Goal: Information Seeking & Learning: Understand process/instructions

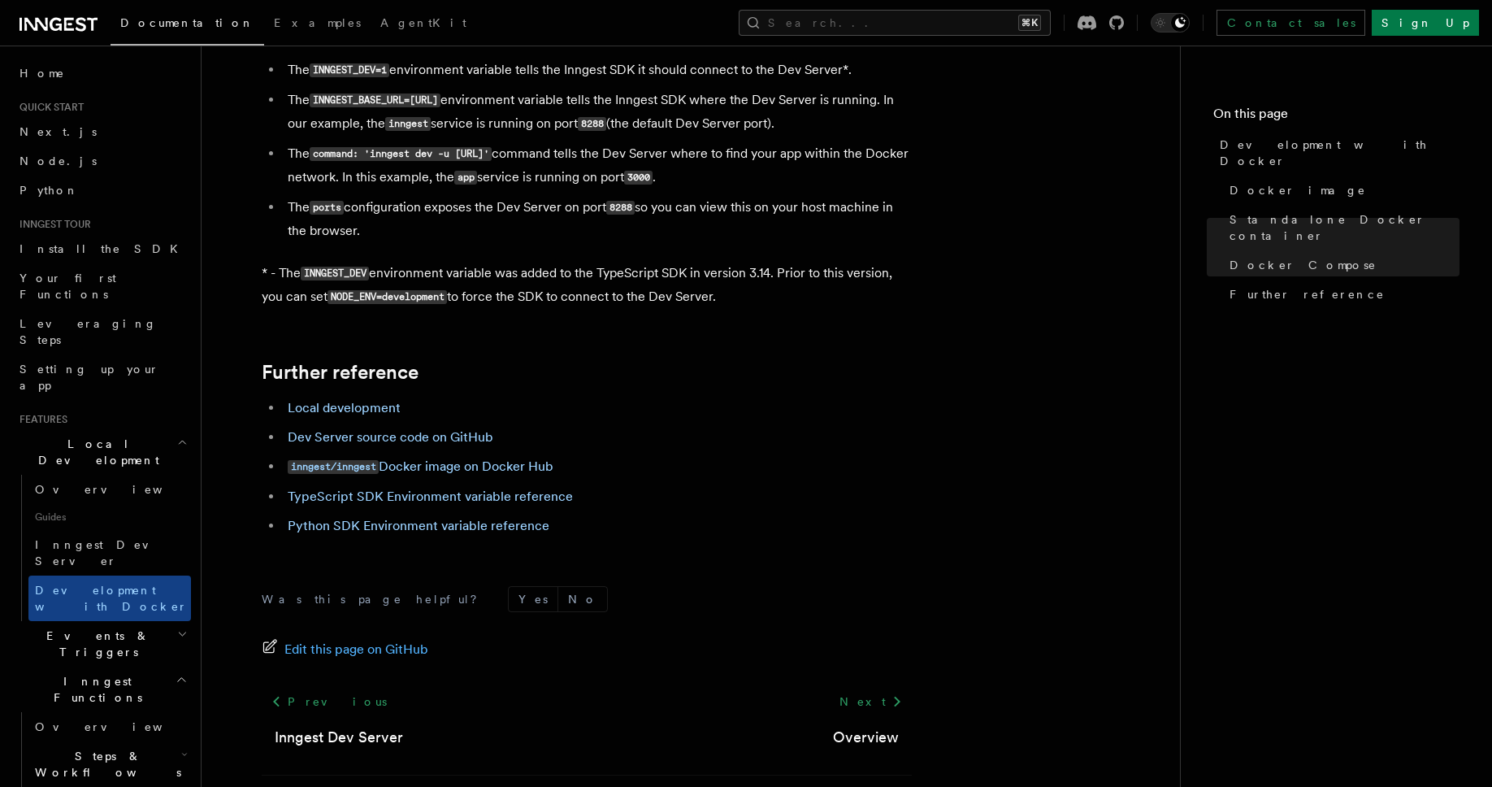
scroll to position [1510, 0]
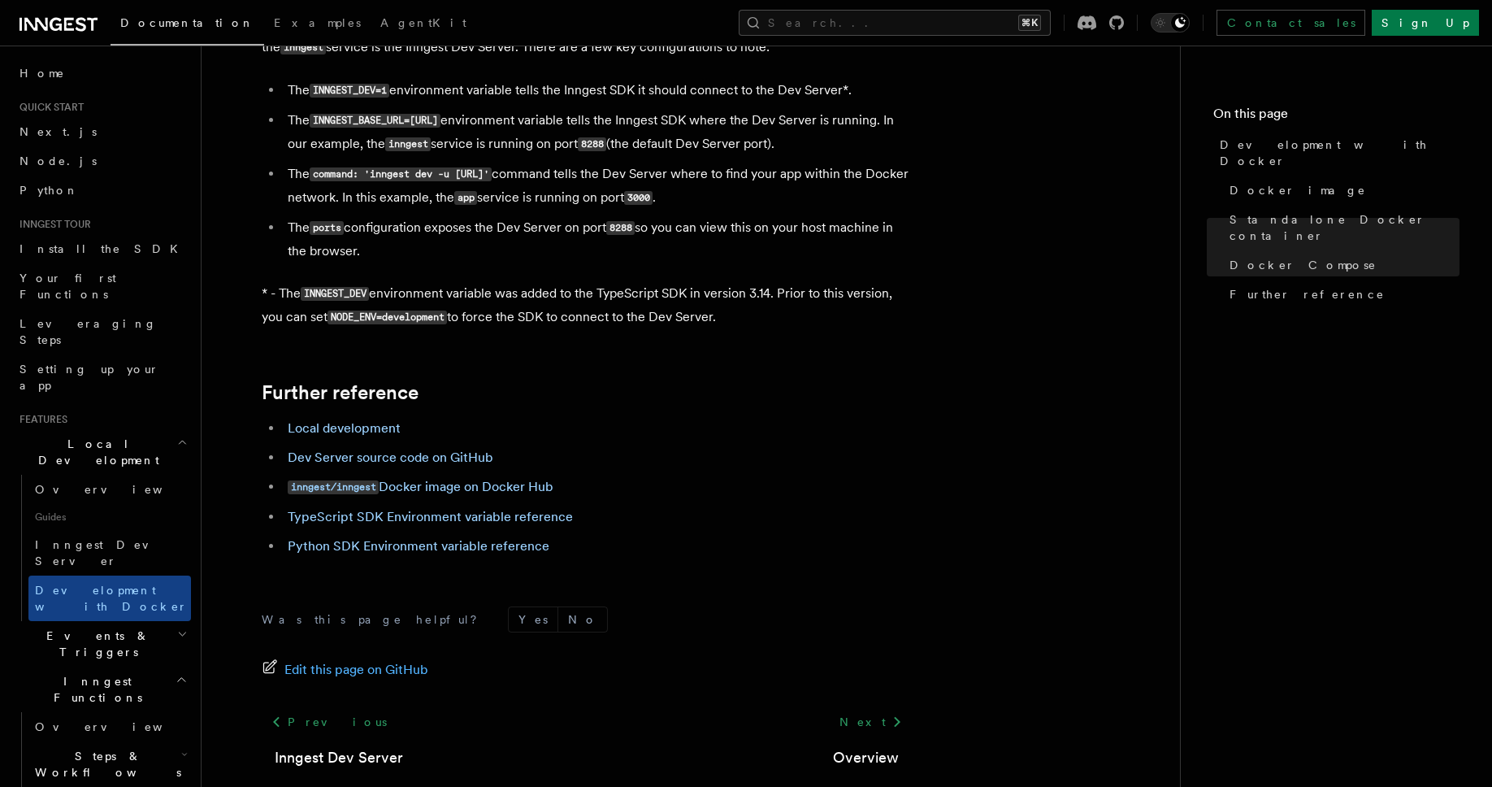
click at [737, 293] on p "* - The INNGEST_DEV environment variable was added to the TypeScript SDK in ver…" at bounding box center [587, 305] width 650 height 47
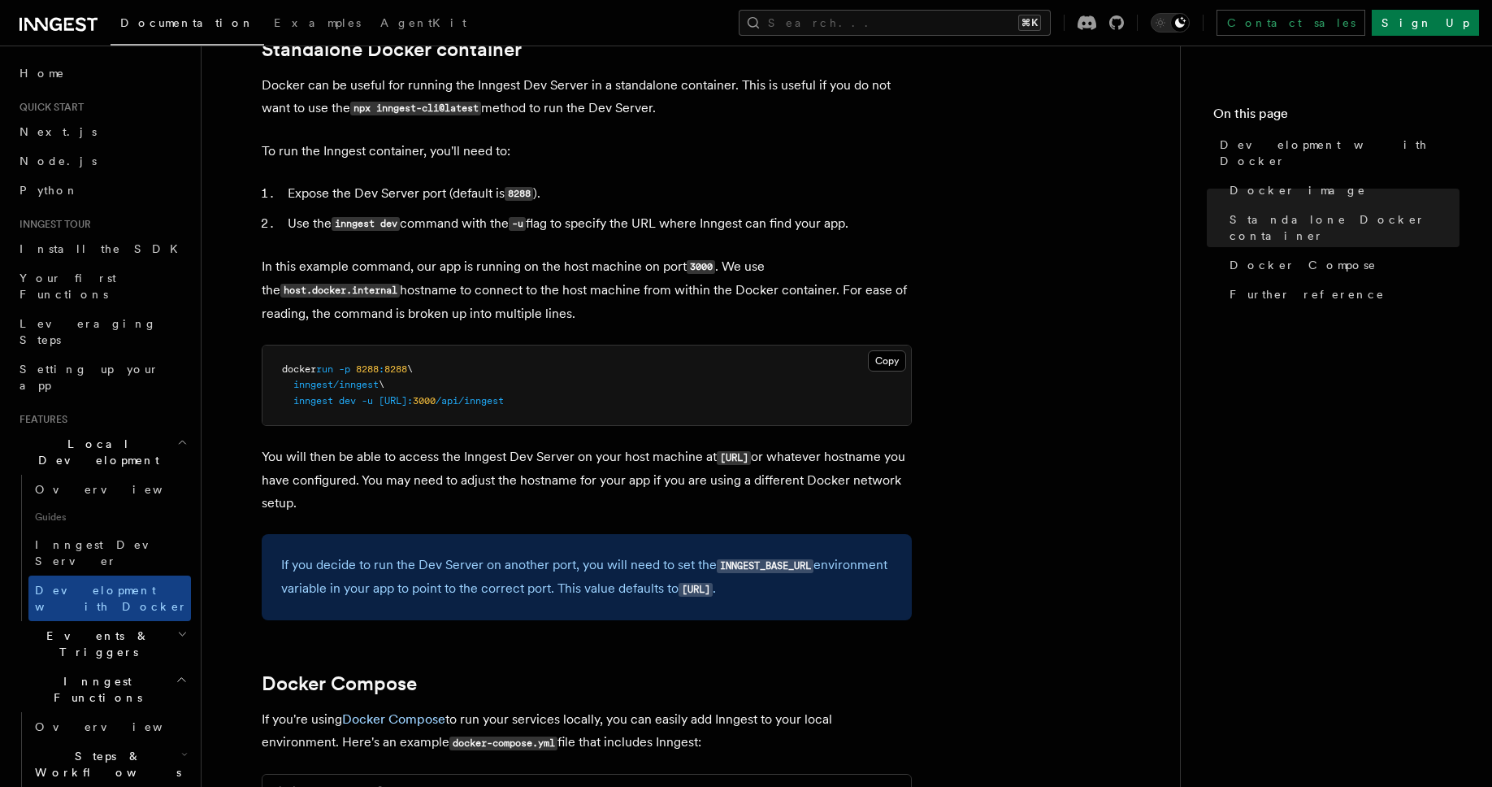
scroll to position [0, 0]
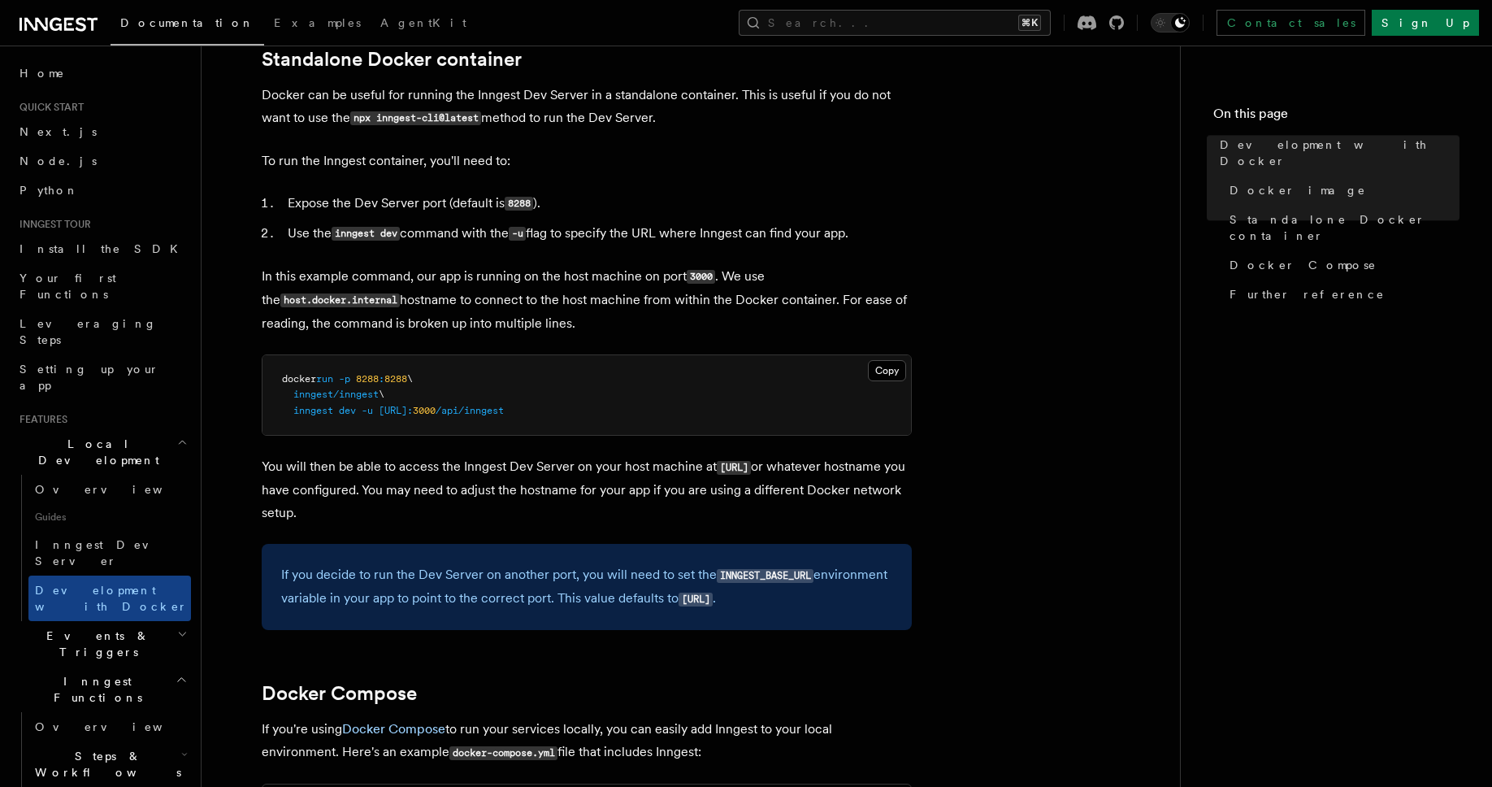
scroll to position [805, 0]
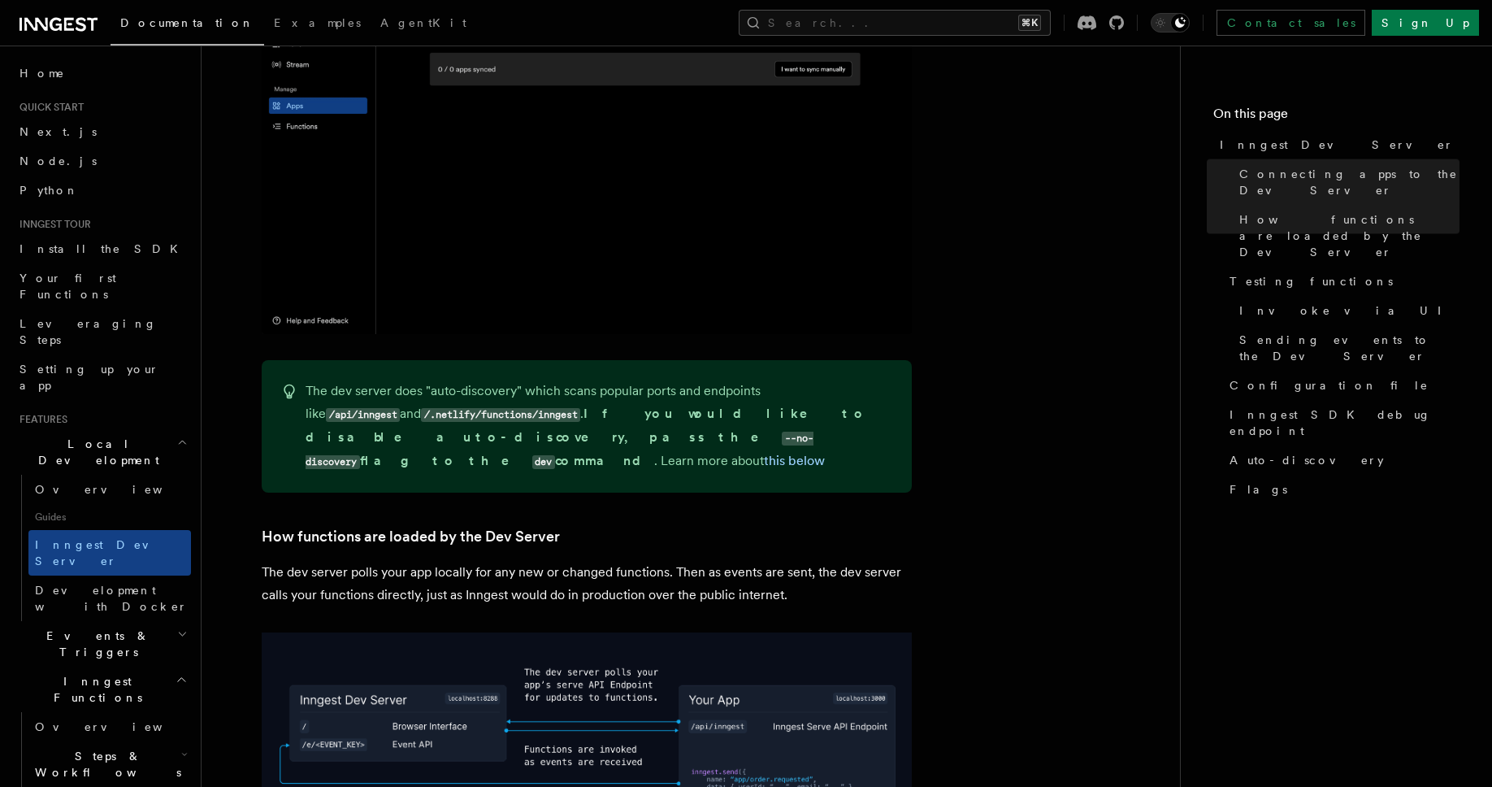
scroll to position [5493, 0]
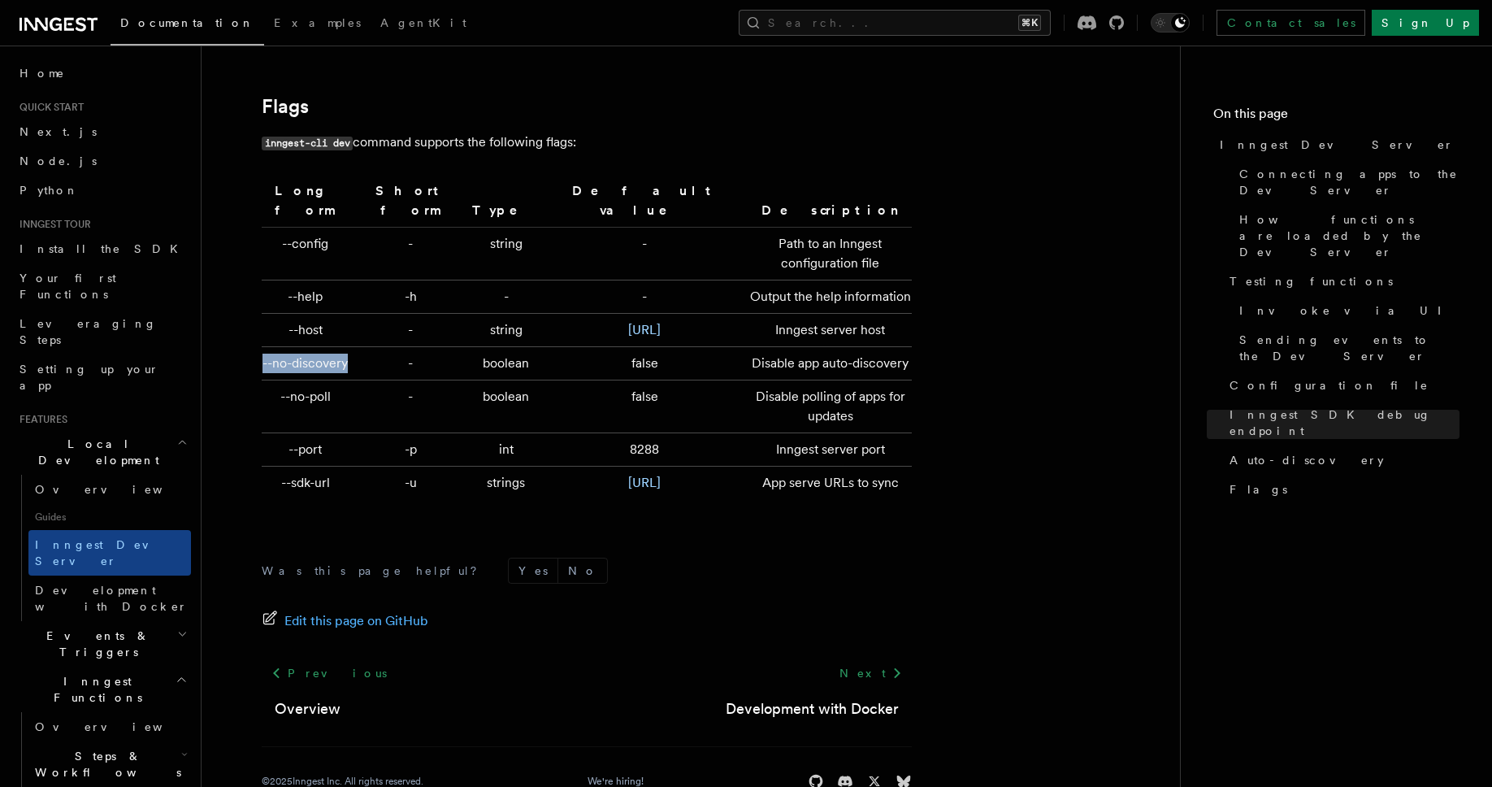
drag, startPoint x: 336, startPoint y: 363, endPoint x: 288, endPoint y: 344, distance: 52.5
click at [288, 346] on td "--no-discovery" at bounding box center [309, 362] width 94 height 33
copy td "--no-discovery"
click at [350, 361] on td "--no-discovery" at bounding box center [309, 362] width 94 height 33
drag, startPoint x: 334, startPoint y: 393, endPoint x: 280, endPoint y: 390, distance: 53.7
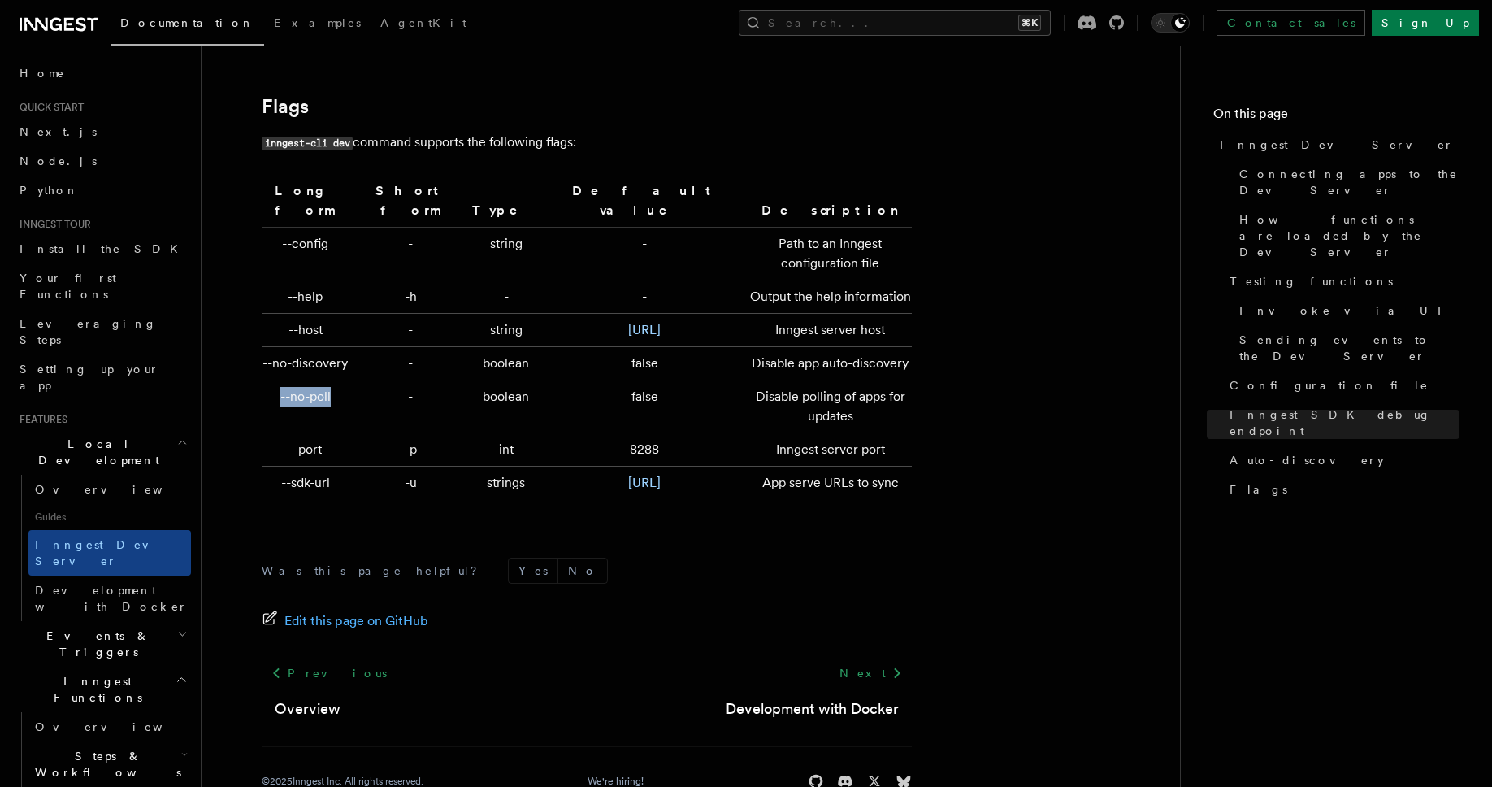
click at [280, 390] on td "--no-poll" at bounding box center [309, 405] width 94 height 53
copy td "--no-poll"
